Goal: Check status

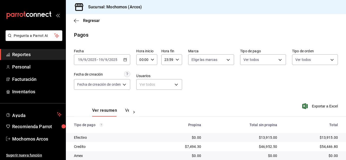
scroll to position [63, 0]
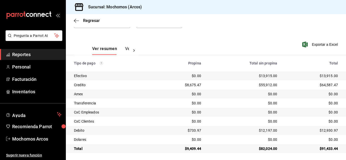
scroll to position [63, 0]
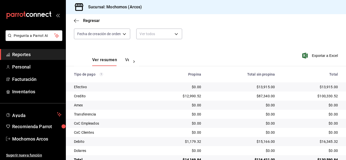
scroll to position [63, 0]
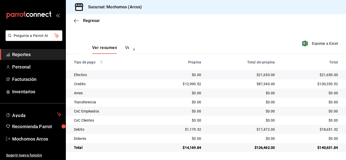
scroll to position [63, 0]
